Goal: Information Seeking & Learning: Learn about a topic

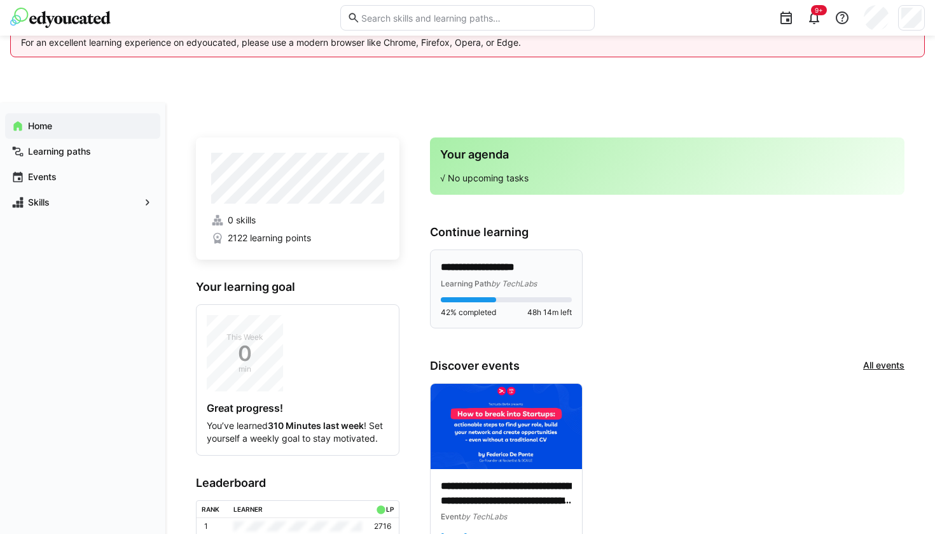
click at [498, 265] on p "**********" at bounding box center [506, 267] width 131 height 14
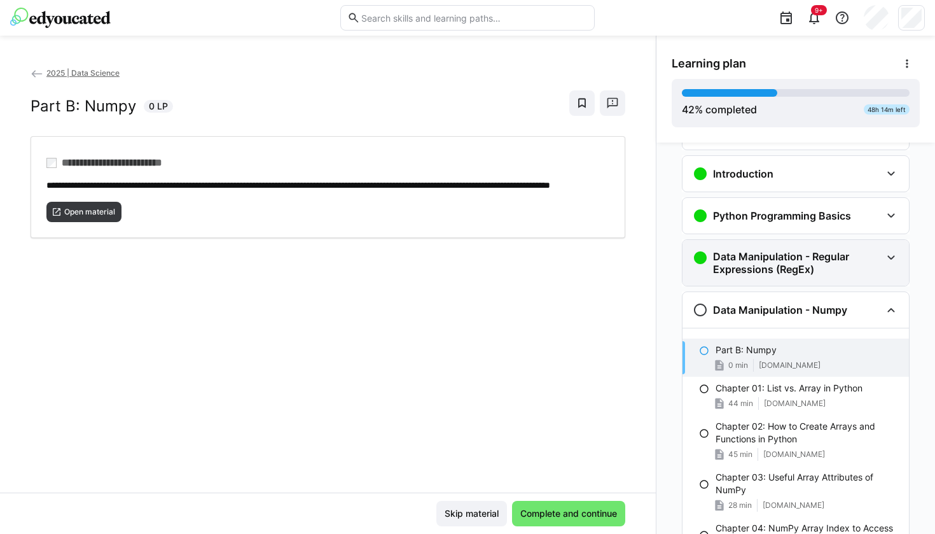
scroll to position [43, 0]
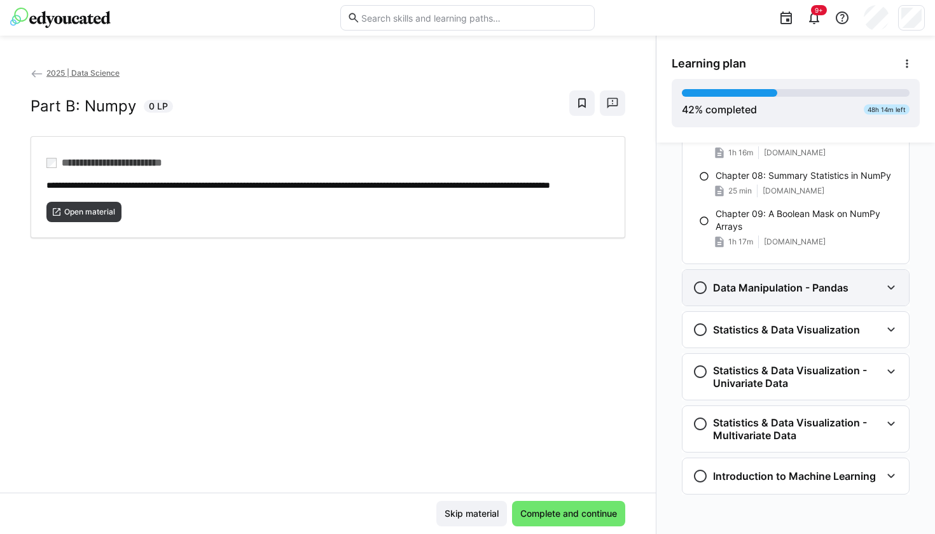
click at [829, 286] on h3 "Data Manipulation - Pandas" at bounding box center [781, 287] width 136 height 13
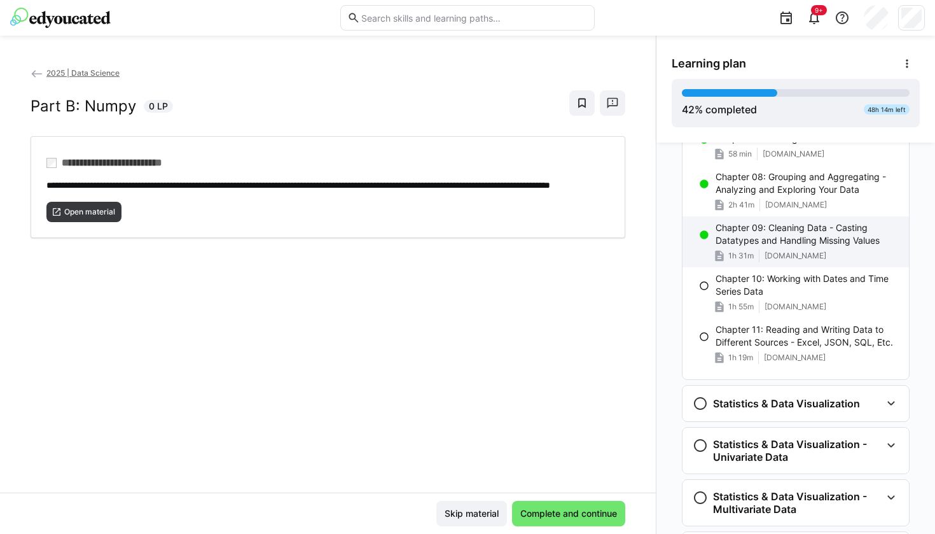
scroll to position [1139, 0]
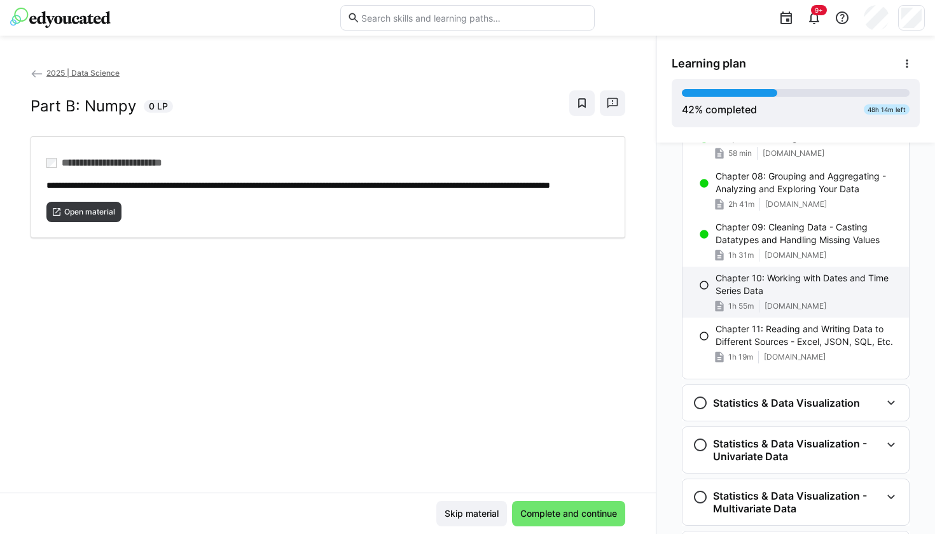
click at [707, 284] on div "Chapter 10: Working with Dates and Time Series Data 1h 55m [DOMAIN_NAME]" at bounding box center [796, 292] width 226 height 51
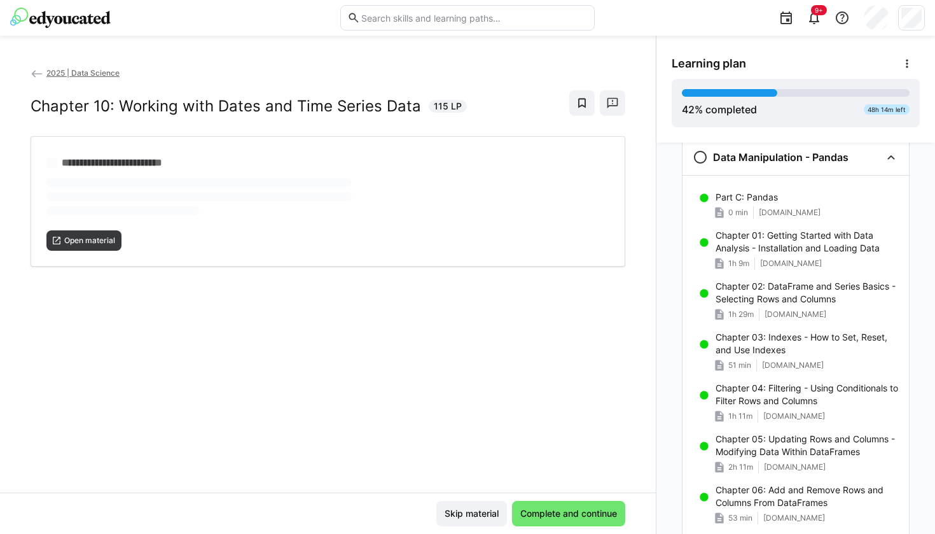
scroll to position [732, 0]
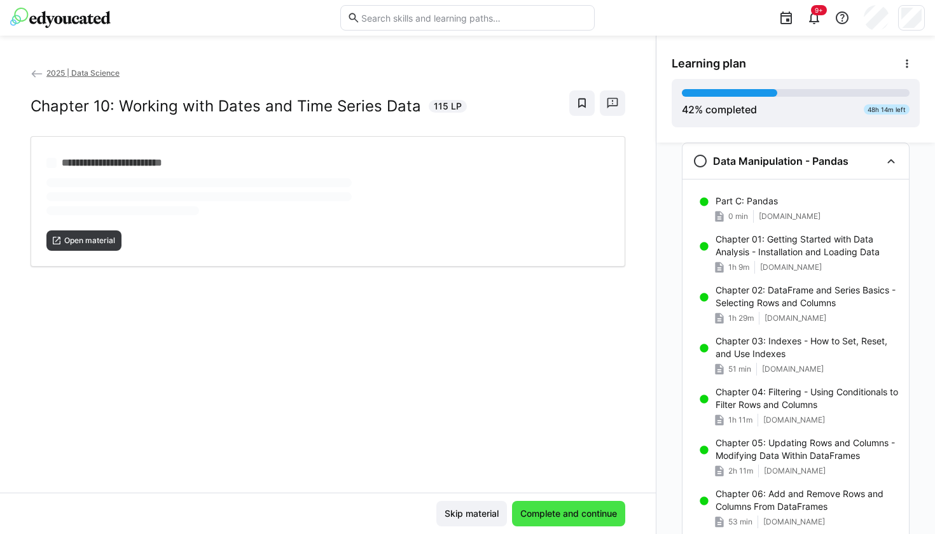
click at [562, 512] on span "Complete and continue" at bounding box center [568, 513] width 101 height 13
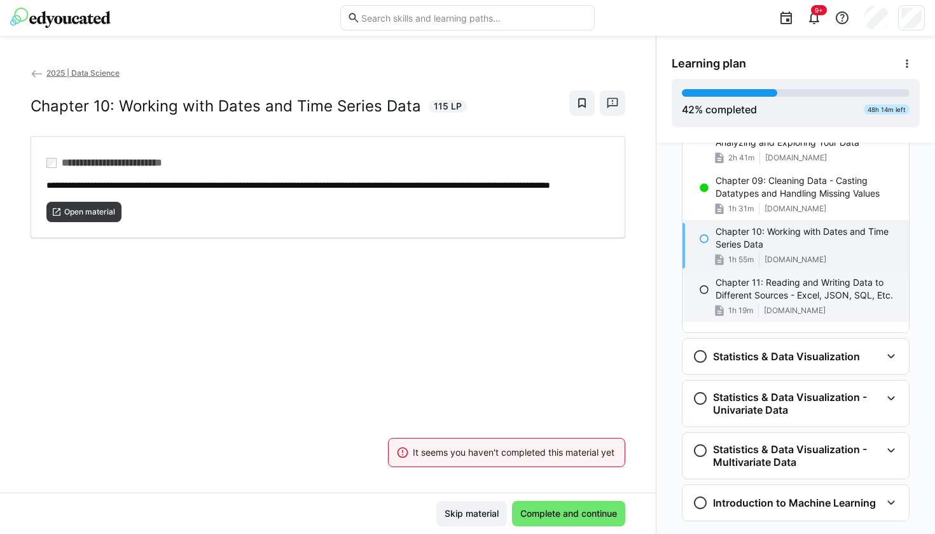
scroll to position [1190, 0]
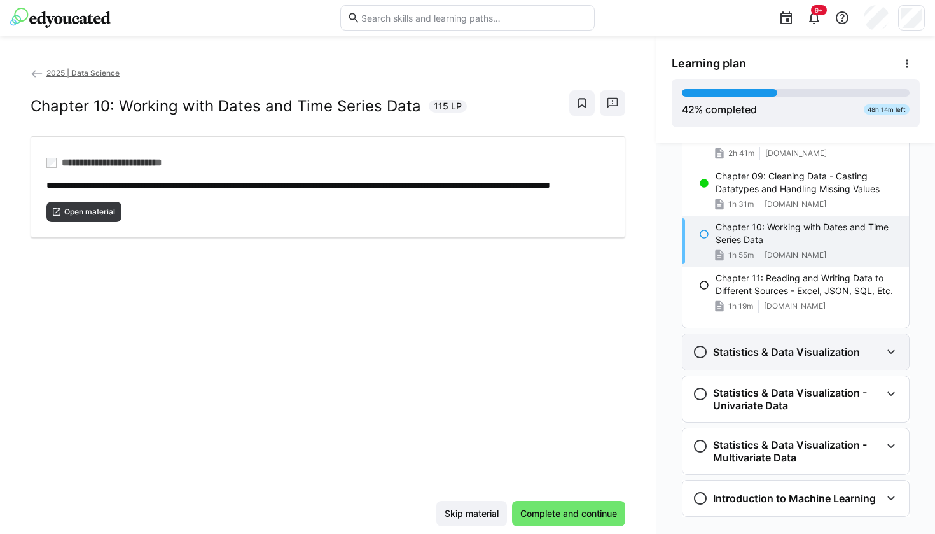
click at [791, 349] on h3 "Statistics & Data Visualization" at bounding box center [786, 351] width 147 height 13
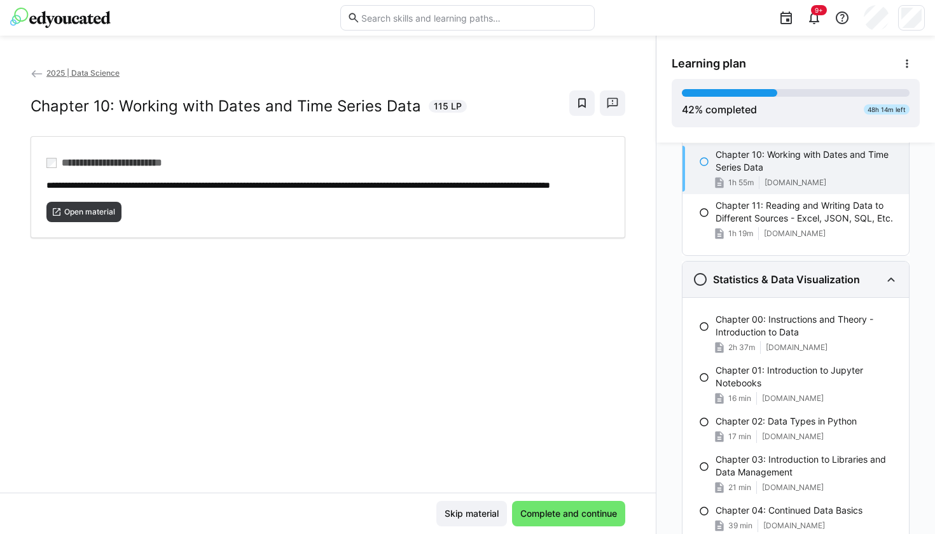
scroll to position [1266, 0]
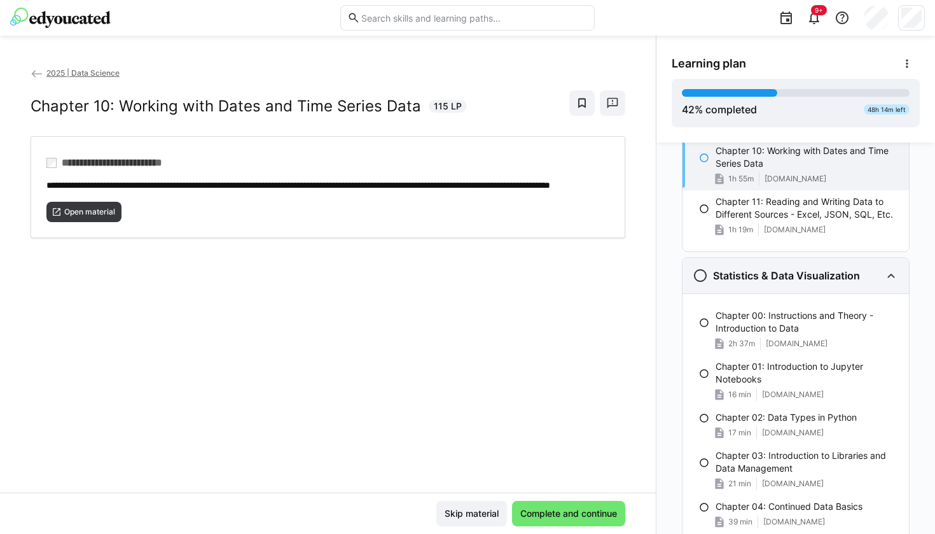
click at [770, 271] on h3 "Statistics & Data Visualization" at bounding box center [786, 275] width 147 height 13
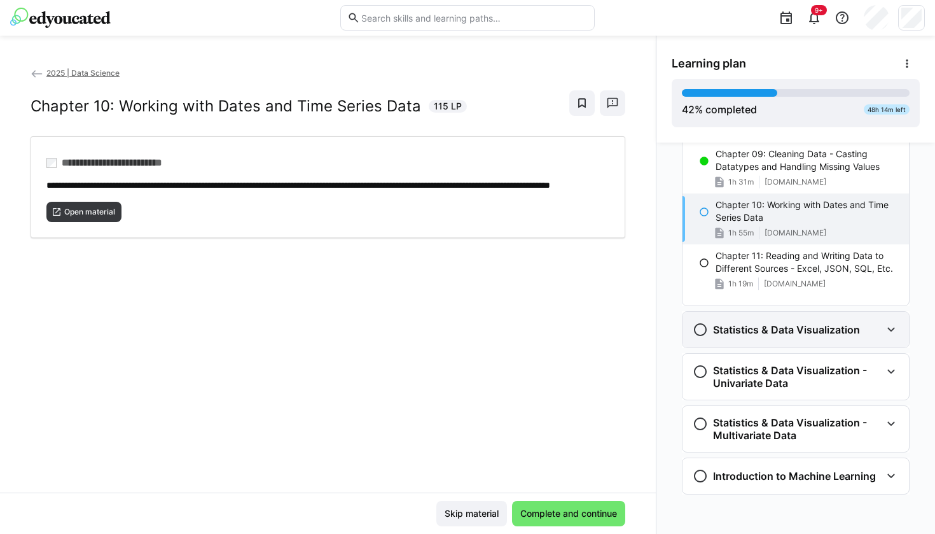
scroll to position [1212, 0]
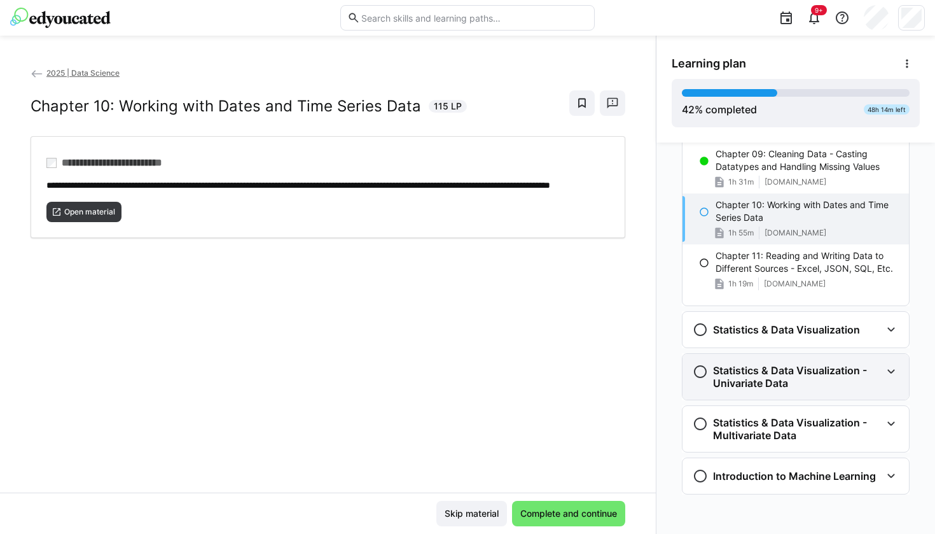
click at [777, 363] on div "Statistics & Data Visualization - Univariate Data" at bounding box center [796, 377] width 226 height 46
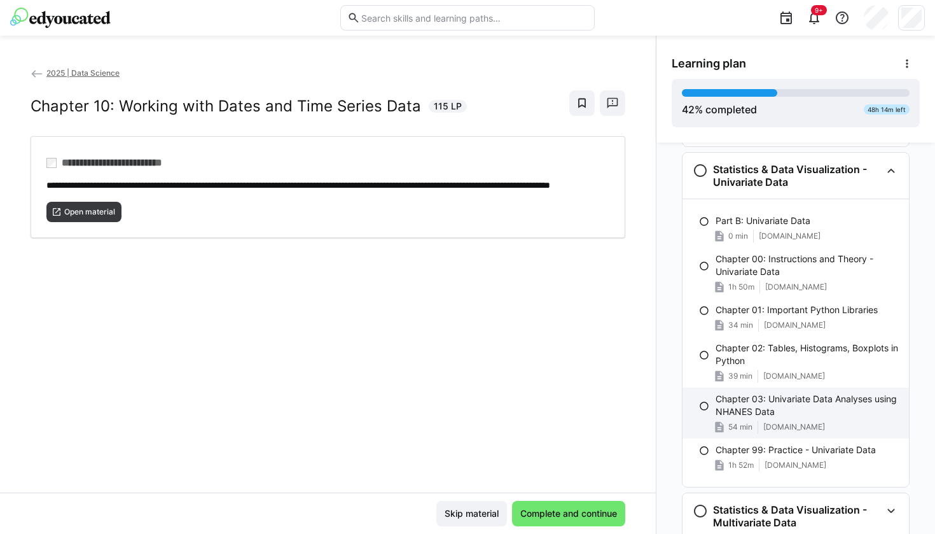
scroll to position [1134, 0]
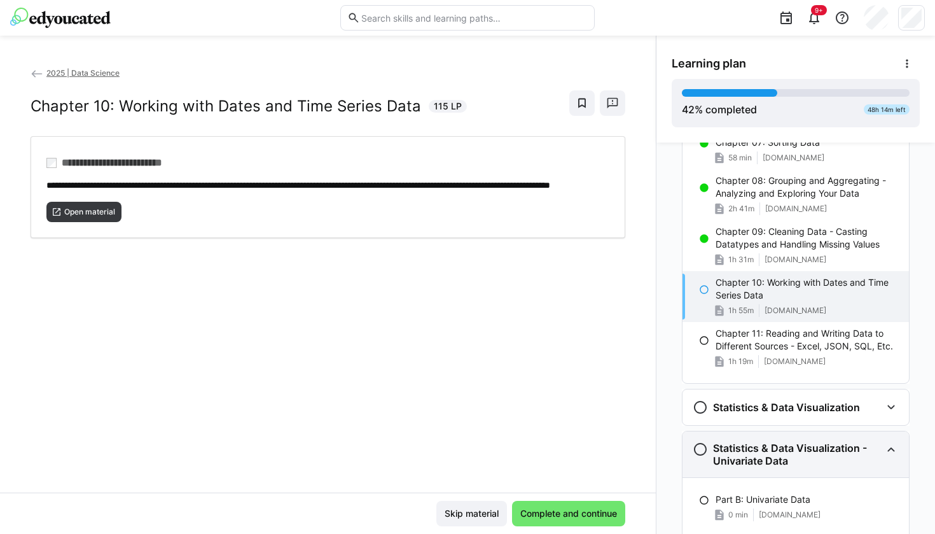
click at [800, 434] on div "Statistics & Data Visualization - Univariate Data" at bounding box center [796, 454] width 226 height 46
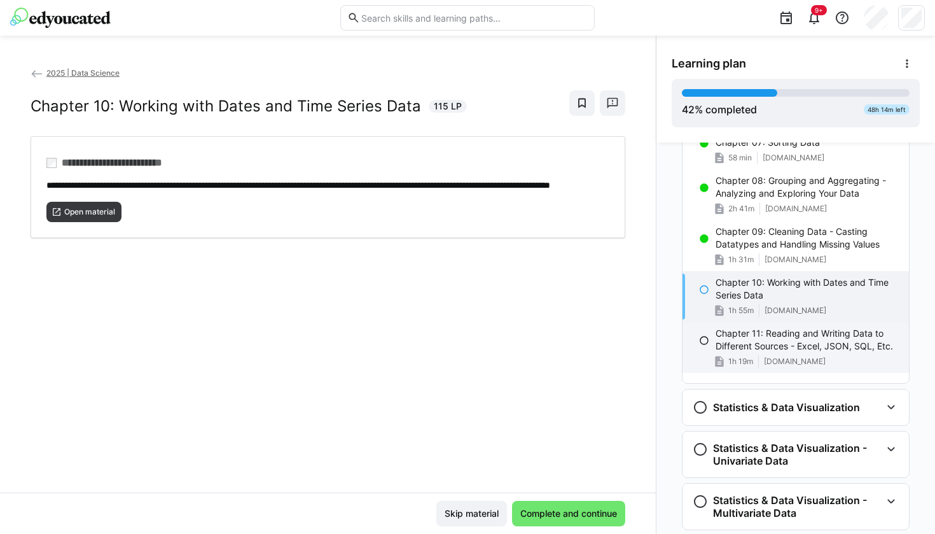
click at [691, 331] on div "Chapter 11: Reading and Writing Data to Different Sources - Excel, JSON, SQL, E…" at bounding box center [796, 347] width 226 height 51
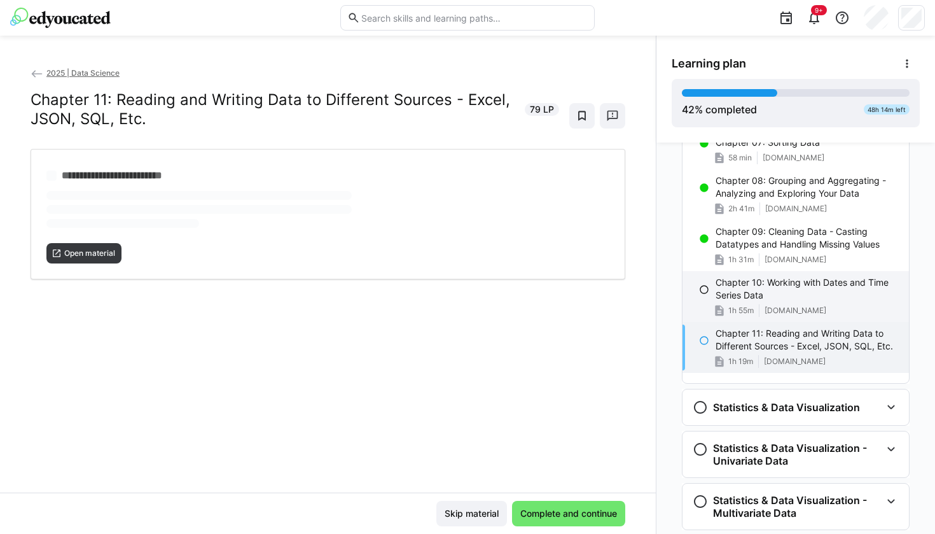
click at [698, 281] on div "Chapter 10: Working with Dates and Time Series Data 1h 55m [DOMAIN_NAME]" at bounding box center [796, 296] width 226 height 51
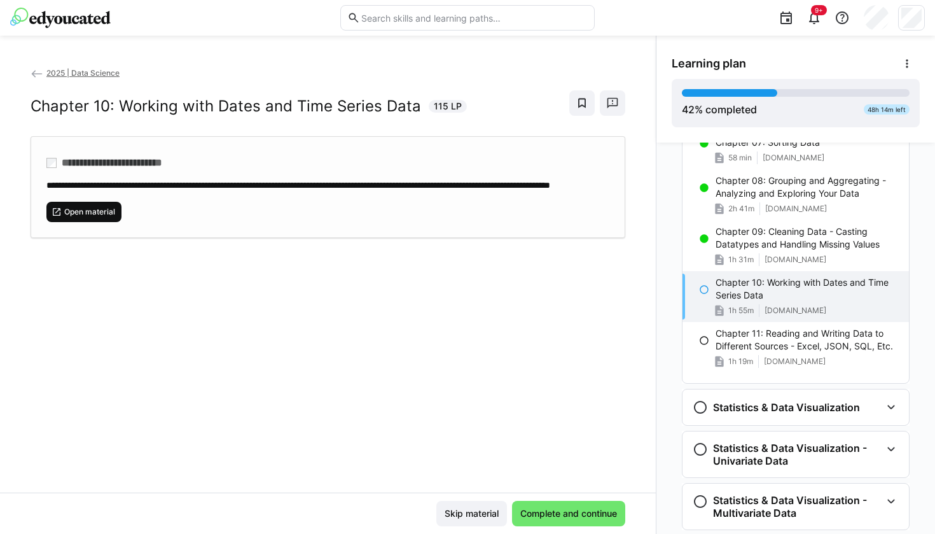
click at [61, 216] on span "Open material" at bounding box center [83, 212] width 75 height 20
